Goal: Information Seeking & Learning: Understand process/instructions

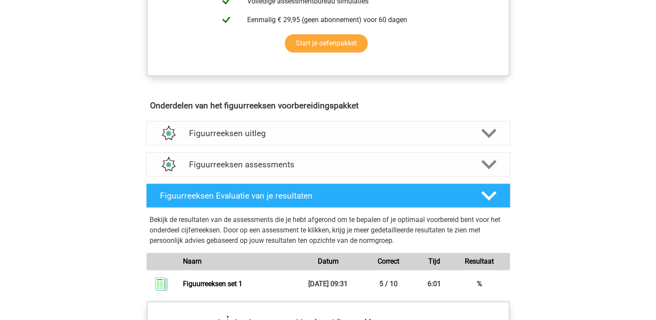
scroll to position [520, 0]
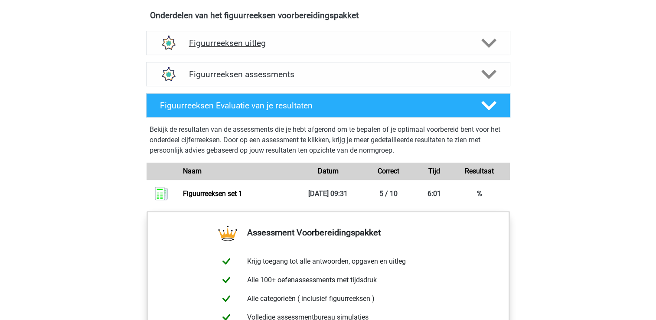
click at [487, 41] on icon at bounding box center [488, 43] width 15 height 15
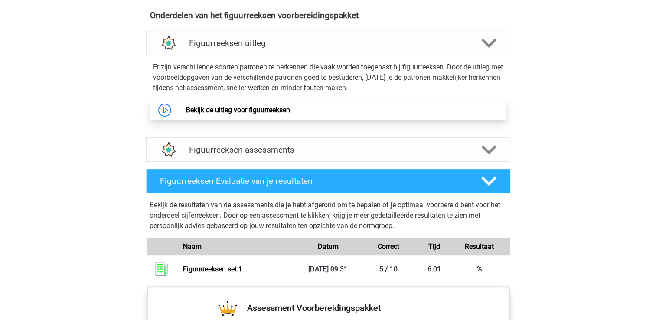
click at [237, 110] on link "Bekijk de uitleg voor figuurreeksen" at bounding box center [238, 110] width 104 height 8
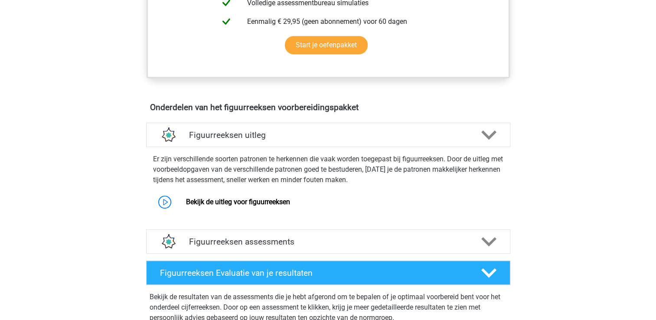
scroll to position [433, 0]
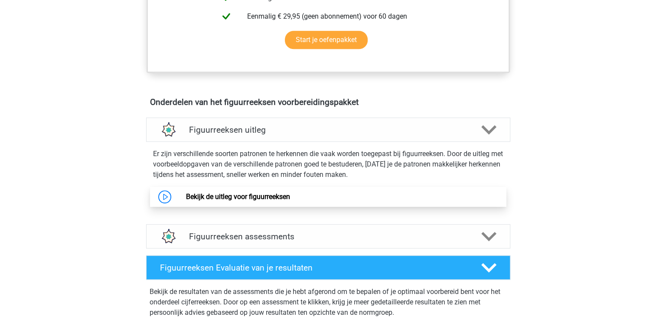
click at [250, 196] on link "Bekijk de uitleg voor figuurreeksen" at bounding box center [238, 196] width 104 height 8
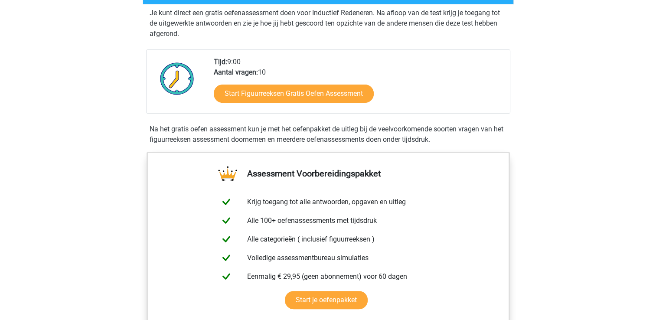
scroll to position [0, 0]
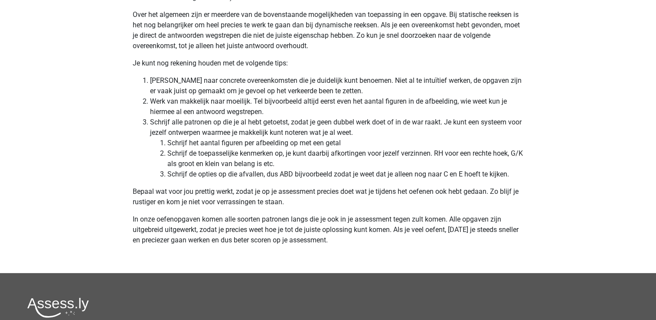
scroll to position [2686, 0]
